Goal: Transaction & Acquisition: Purchase product/service

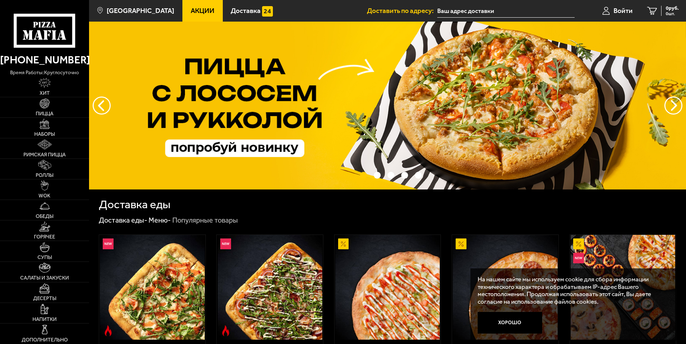
click at [41, 121] on img at bounding box center [45, 124] width 10 height 10
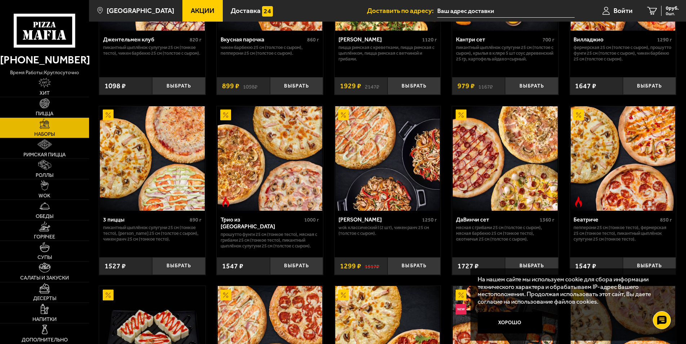
scroll to position [147, 0]
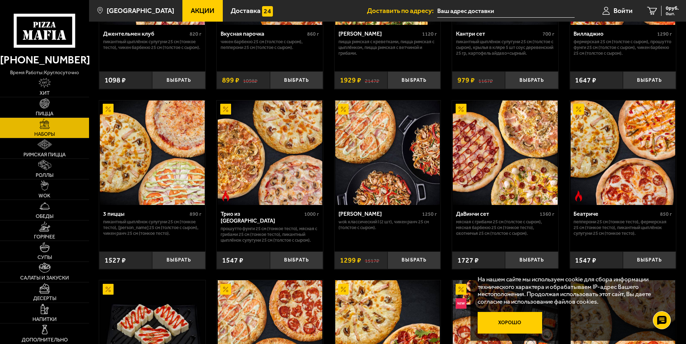
click at [519, 320] on button "Хорошо" at bounding box center [509, 322] width 64 height 21
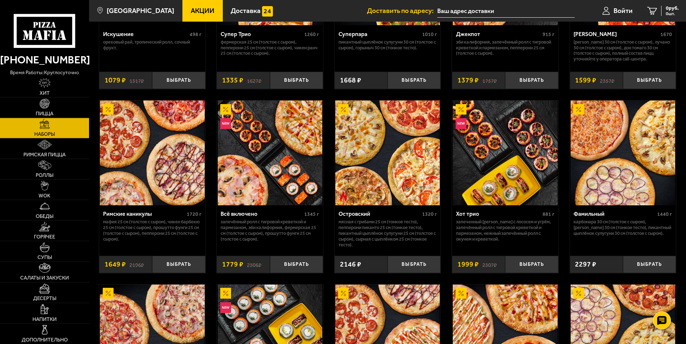
scroll to position [588, 0]
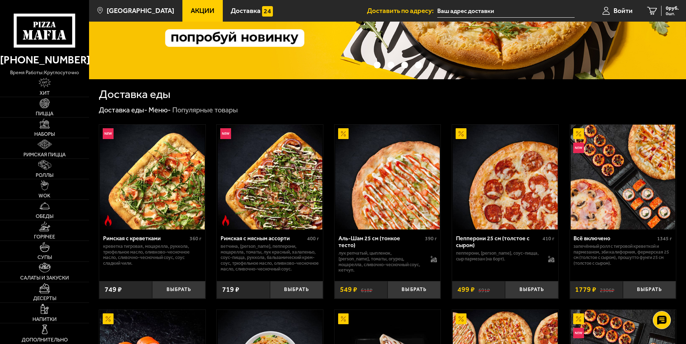
scroll to position [73, 0]
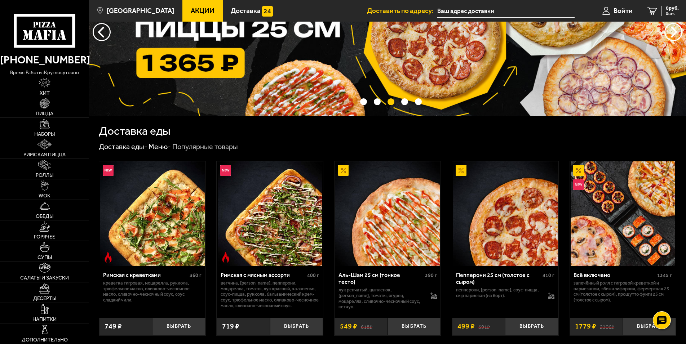
click at [44, 124] on img at bounding box center [45, 124] width 10 height 10
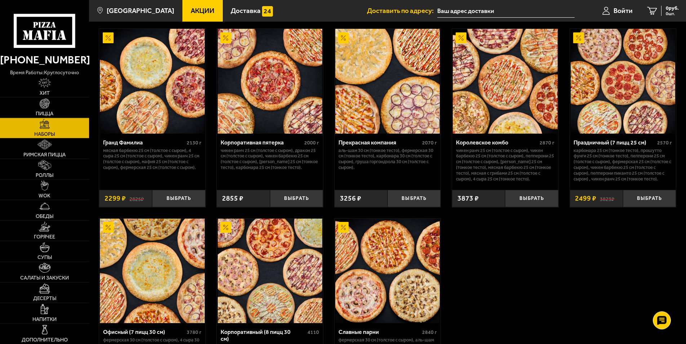
scroll to position [955, 0]
